Goal: Task Accomplishment & Management: Use online tool/utility

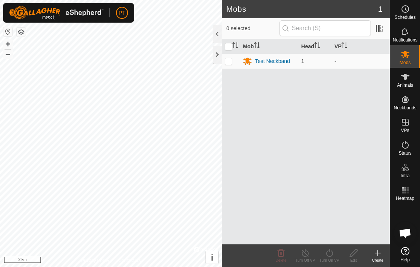
click at [252, 63] on div "Test Neckband" at bounding box center [269, 61] width 52 height 9
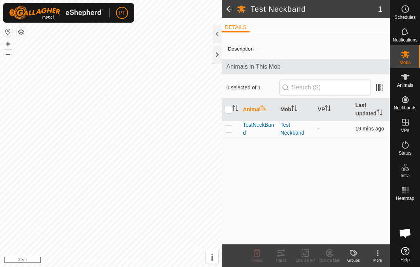
click at [256, 131] on span "TestNeckBand" at bounding box center [258, 129] width 31 height 16
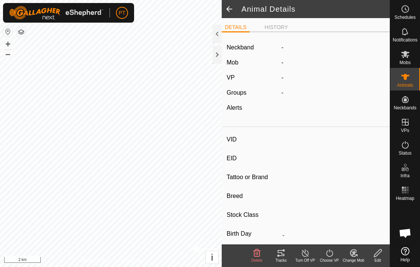
type input "TestNeckBand"
type input "-"
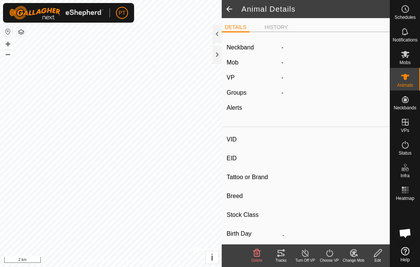
type input "0 kg"
type input "-"
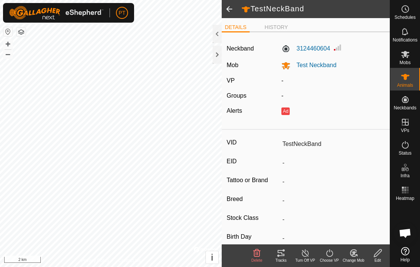
click at [279, 31] on li "HISTORY" at bounding box center [276, 27] width 29 height 8
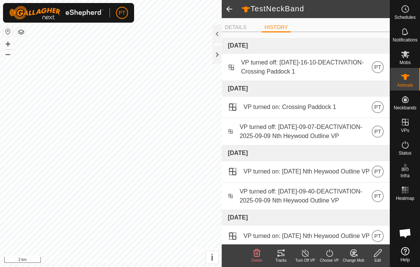
click at [238, 28] on li "DETAILS" at bounding box center [236, 27] width 28 height 8
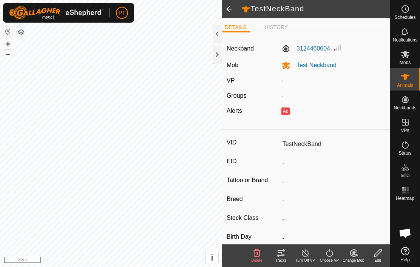
click at [284, 256] on icon at bounding box center [281, 253] width 7 height 6
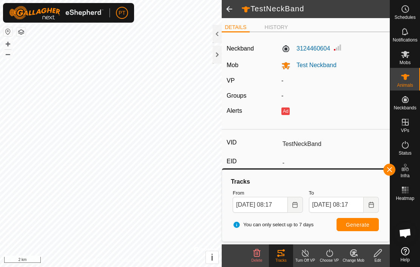
click at [362, 227] on span "Generate" at bounding box center [357, 225] width 23 height 6
click at [295, 207] on icon "Choose Date" at bounding box center [294, 205] width 5 height 6
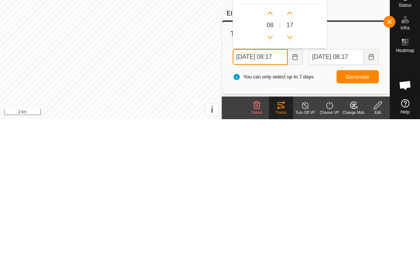
click at [258, 197] on input "[DATE] 08:17" at bounding box center [260, 205] width 55 height 16
click at [256, 197] on input "[DATE] 08:17" at bounding box center [260, 205] width 55 height 16
click at [236, 197] on input "[DATE] 08:17" at bounding box center [260, 205] width 55 height 16
click at [291, 197] on button "Choose Date" at bounding box center [295, 205] width 15 height 16
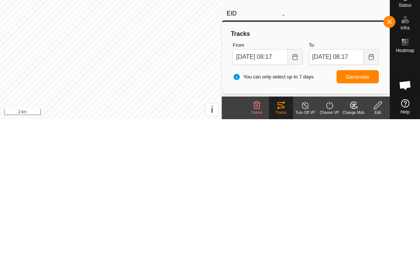
click at [294, 202] on icon "Choose Date" at bounding box center [294, 205] width 5 height 6
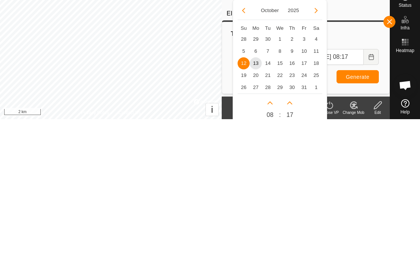
click at [291, 193] on span "9" at bounding box center [292, 199] width 12 height 12
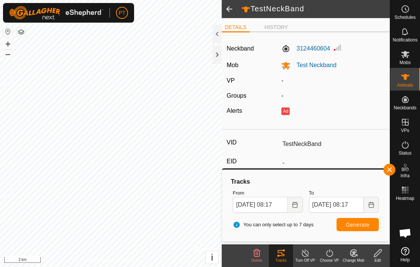
click at [359, 226] on span "Generate" at bounding box center [357, 225] width 23 height 6
click at [260, 207] on input "[DATE] 08:17" at bounding box center [260, 205] width 55 height 16
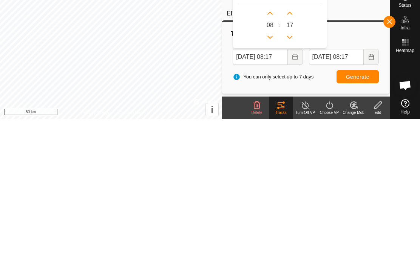
click at [298, 197] on button "Choose Date" at bounding box center [295, 205] width 15 height 16
click at [296, 202] on icon "Choose Date" at bounding box center [295, 205] width 6 height 6
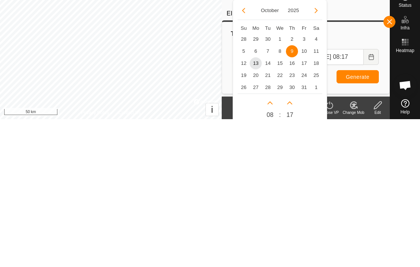
click at [307, 193] on span "10" at bounding box center [304, 199] width 12 height 12
type input "[DATE] 08:17"
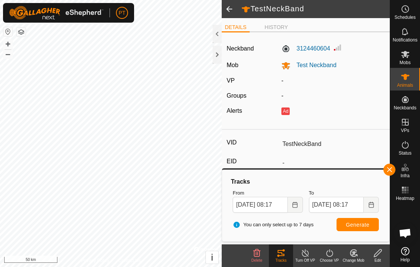
click at [358, 225] on span "Generate" at bounding box center [357, 225] width 23 height 6
click at [390, 170] on span "button" at bounding box center [389, 170] width 6 height 6
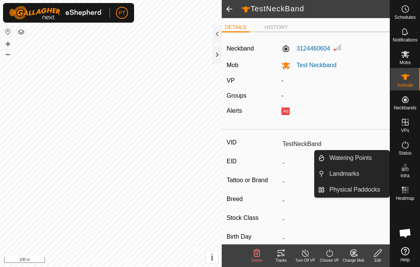
click at [364, 192] on span "Physical Paddocks" at bounding box center [354, 189] width 51 height 9
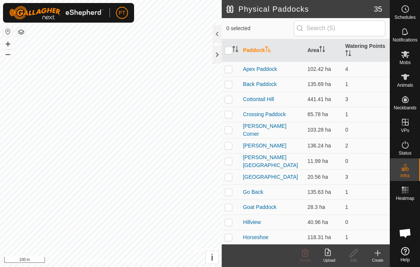
click at [375, 255] on icon at bounding box center [377, 253] width 9 height 9
